Goal: Navigation & Orientation: Go to known website

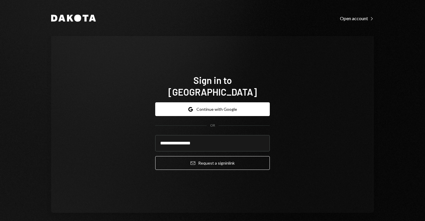
type input "**********"
click at [211, 157] on button "Email Request a sign in link" at bounding box center [212, 163] width 115 height 14
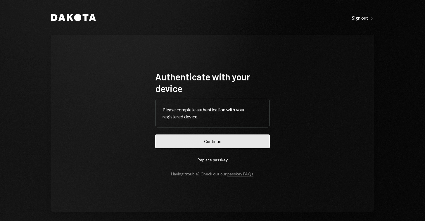
click at [209, 142] on button "Continue" at bounding box center [212, 142] width 115 height 14
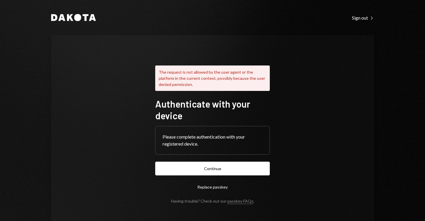
click at [200, 189] on button "Replace passkey" at bounding box center [212, 187] width 115 height 14
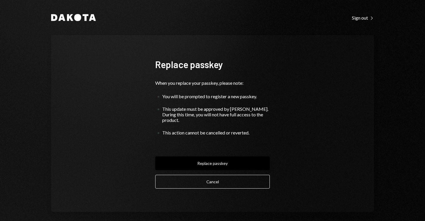
click at [214, 159] on button "Replace passkey" at bounding box center [212, 164] width 115 height 14
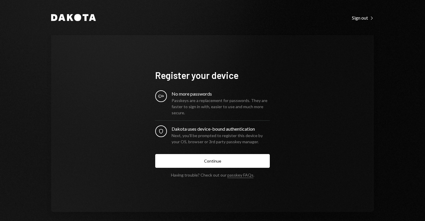
click at [214, 159] on button "Continue" at bounding box center [212, 161] width 115 height 14
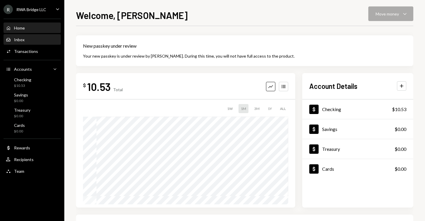
click at [38, 40] on div "Inbox Inbox" at bounding box center [32, 39] width 53 height 5
